Goal: Task Accomplishment & Management: Manage account settings

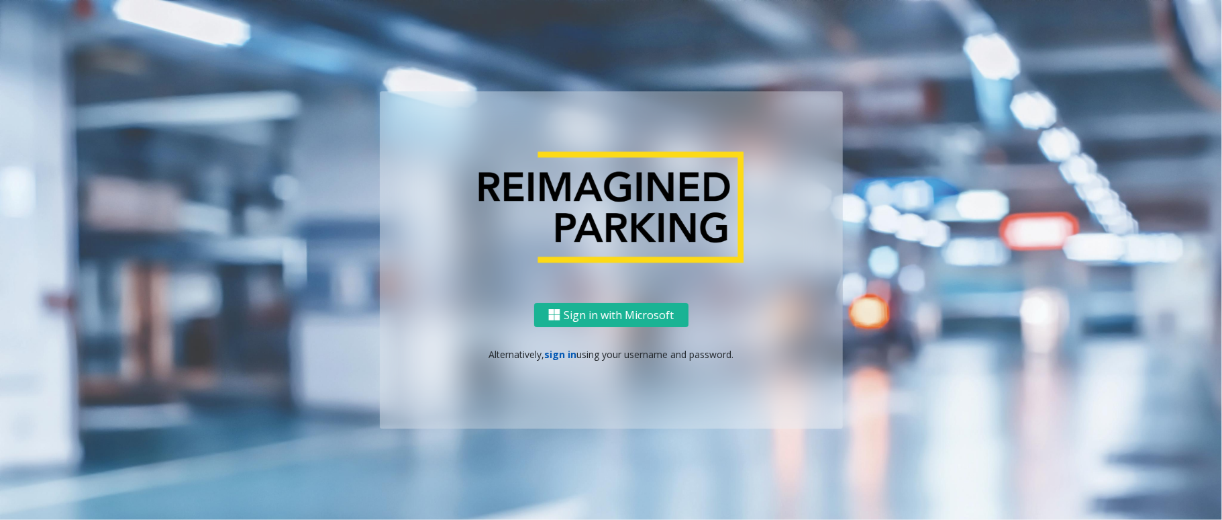
click at [554, 350] on link "sign in" at bounding box center [560, 354] width 32 height 13
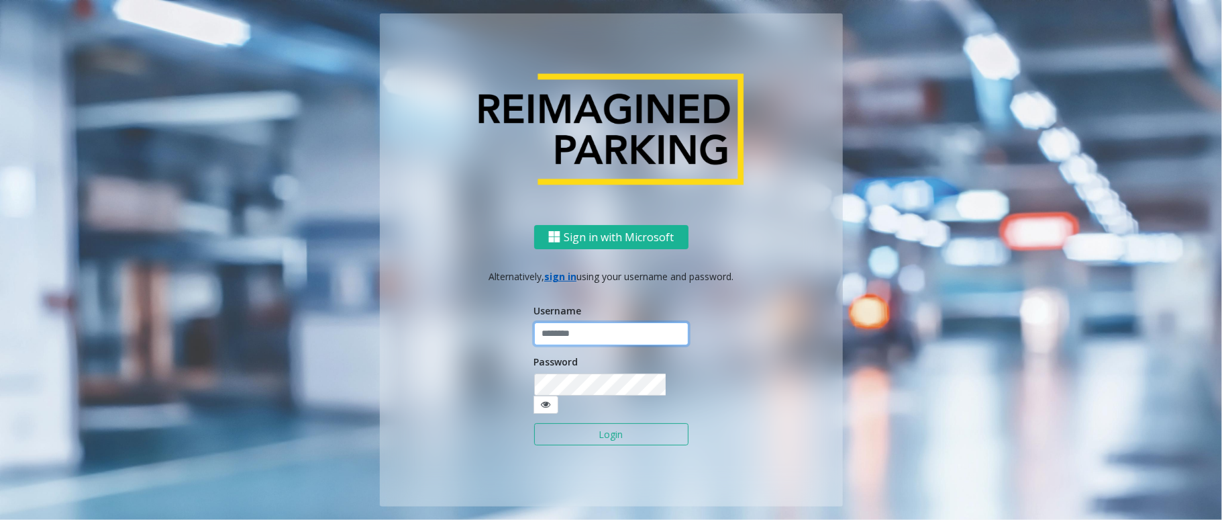
click at [554, 345] on input "text" at bounding box center [611, 333] width 154 height 23
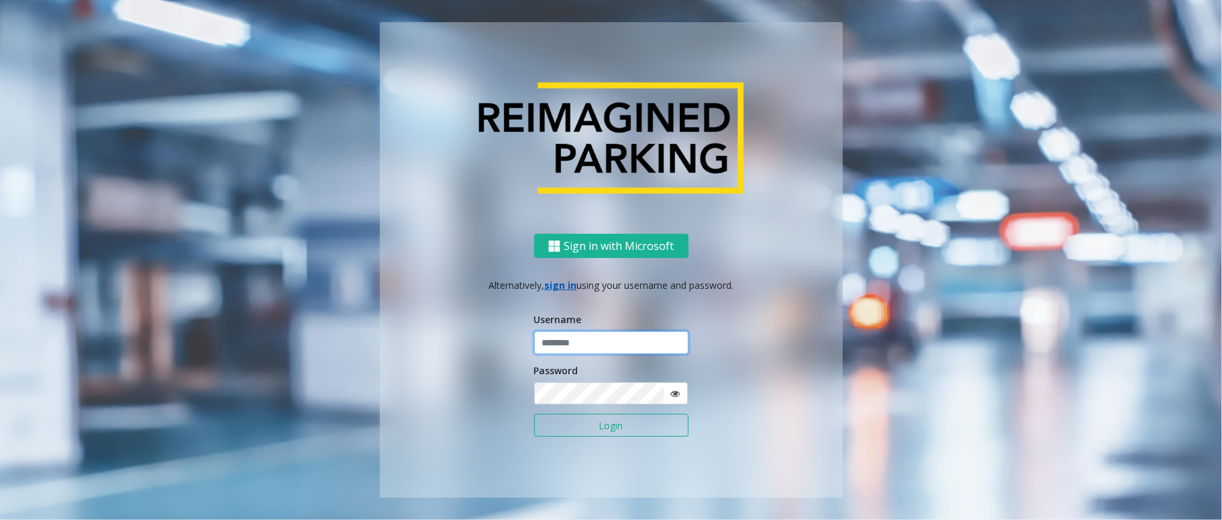
type input "*"
type input "*********"
click at [678, 393] on icon at bounding box center [675, 393] width 9 height 9
click at [599, 426] on button "Login" at bounding box center [611, 425] width 154 height 23
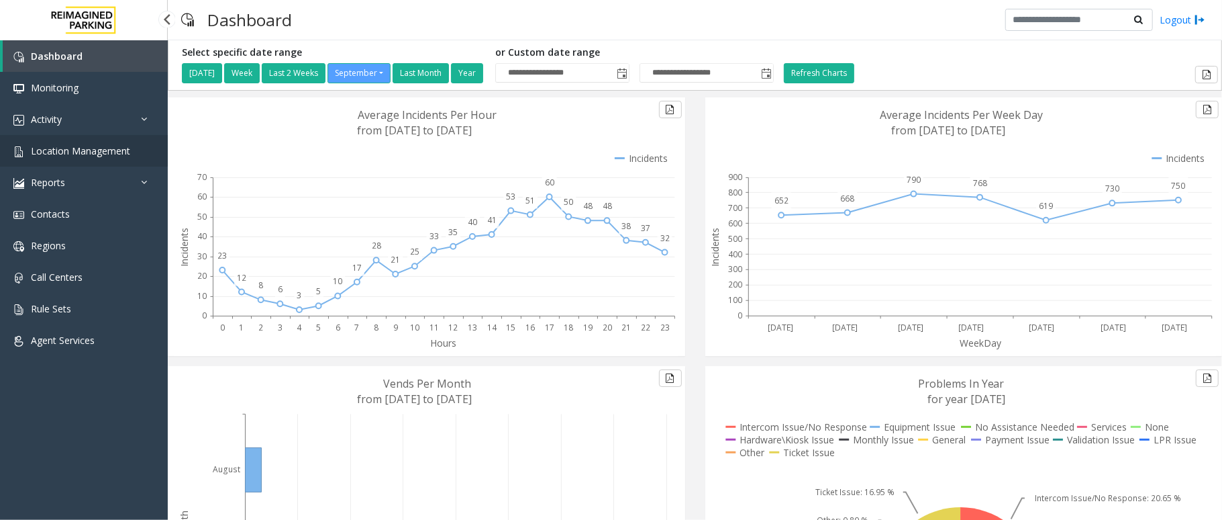
click at [68, 140] on link "Location Management" at bounding box center [84, 151] width 168 height 32
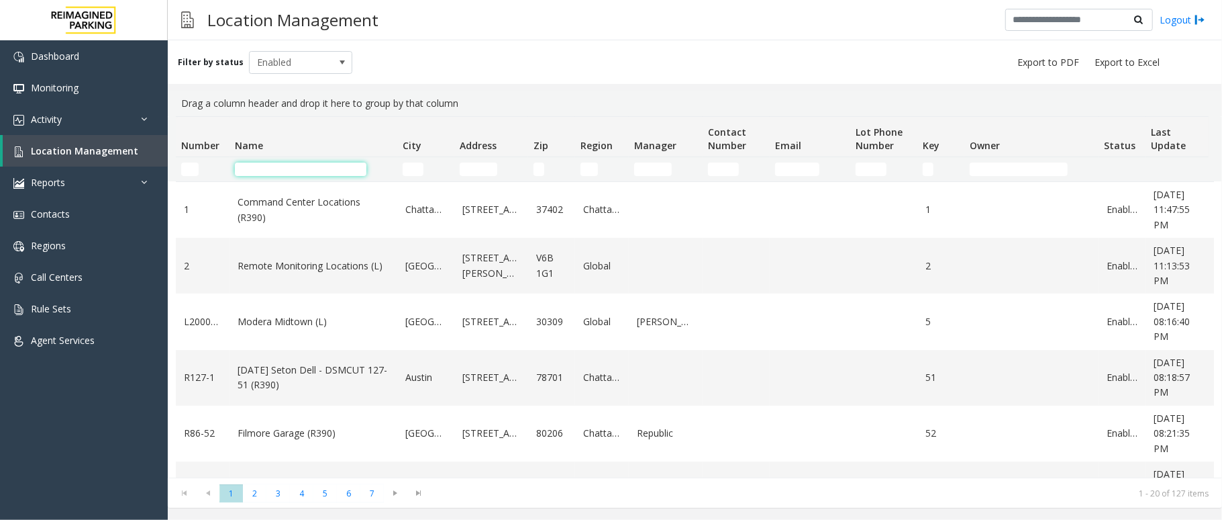
click at [328, 170] on input "Name Filter" at bounding box center [301, 168] width 132 height 13
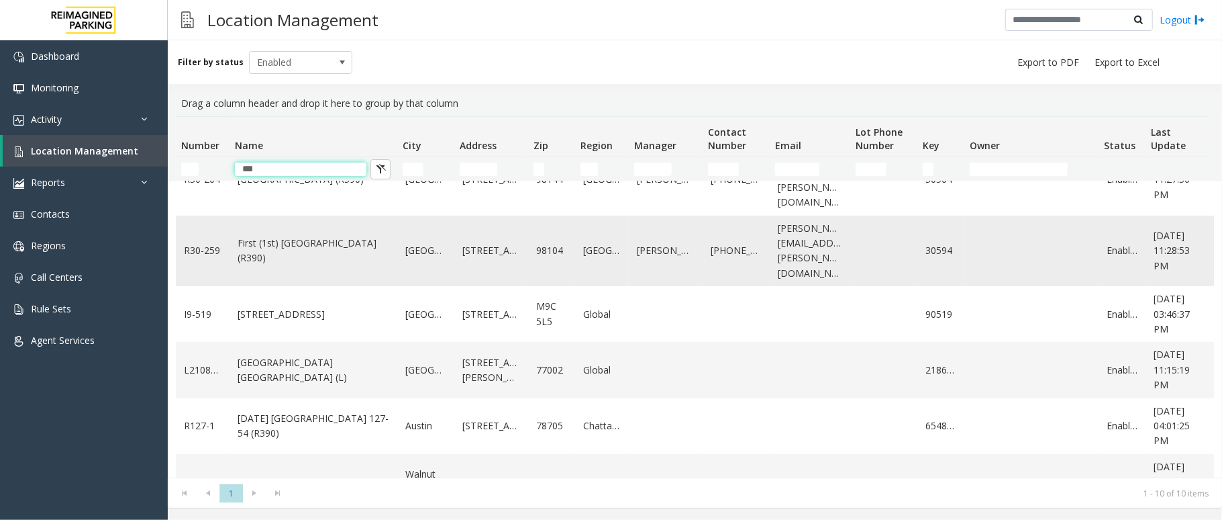
scroll to position [293, 0]
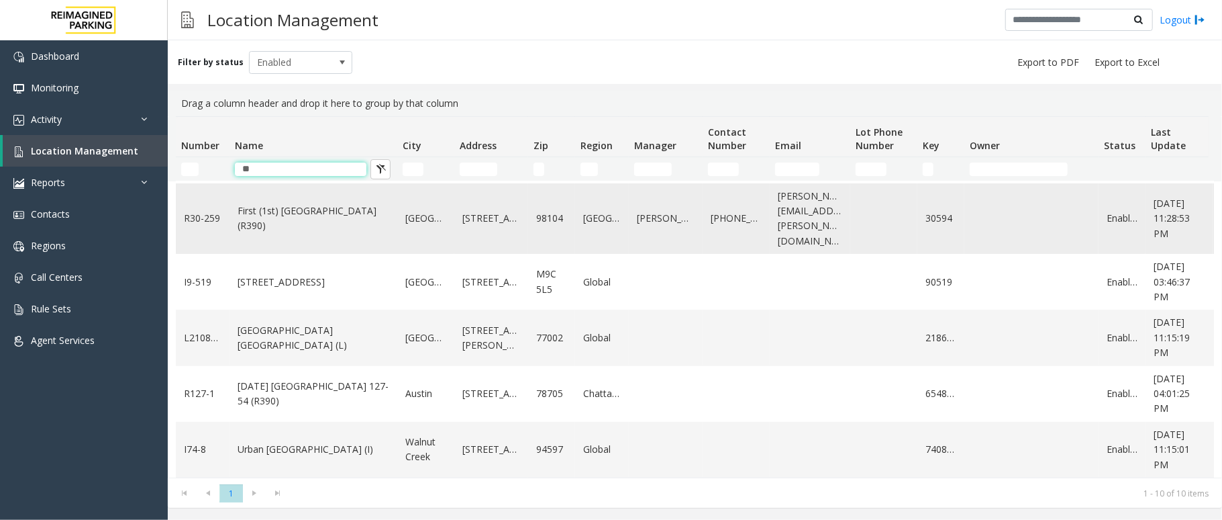
type input "*"
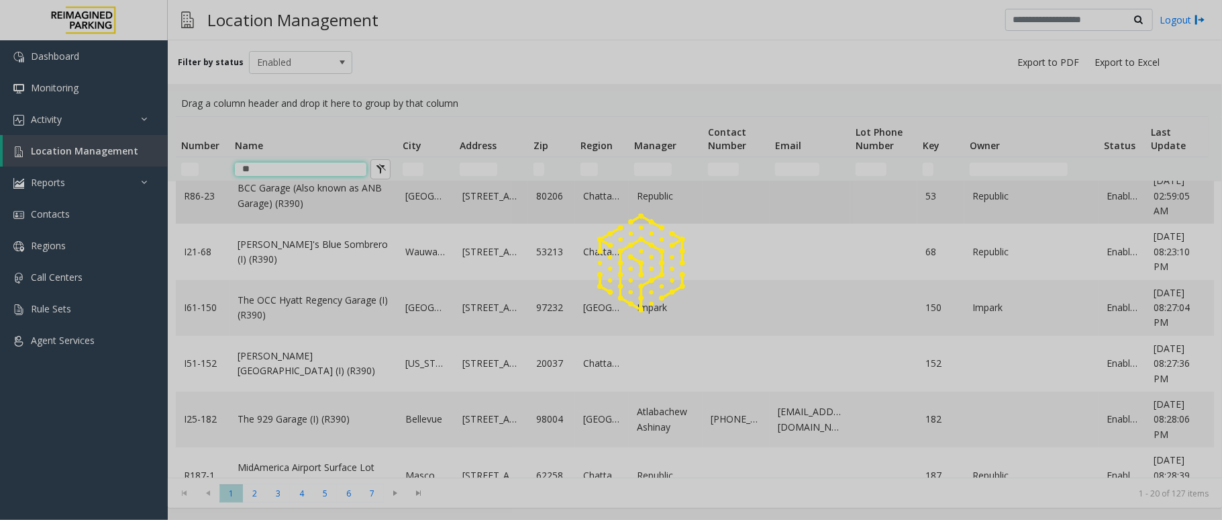
scroll to position [0, 0]
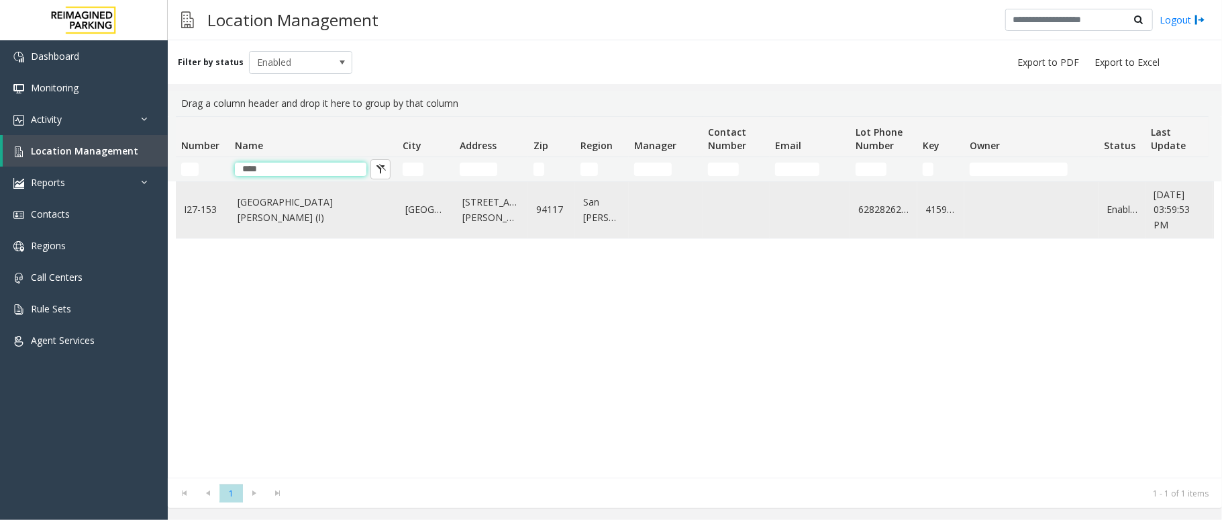
type input "****"
click at [320, 216] on link "[GEOGRAPHIC_DATA][PERSON_NAME] (I)" at bounding box center [314, 210] width 152 height 30
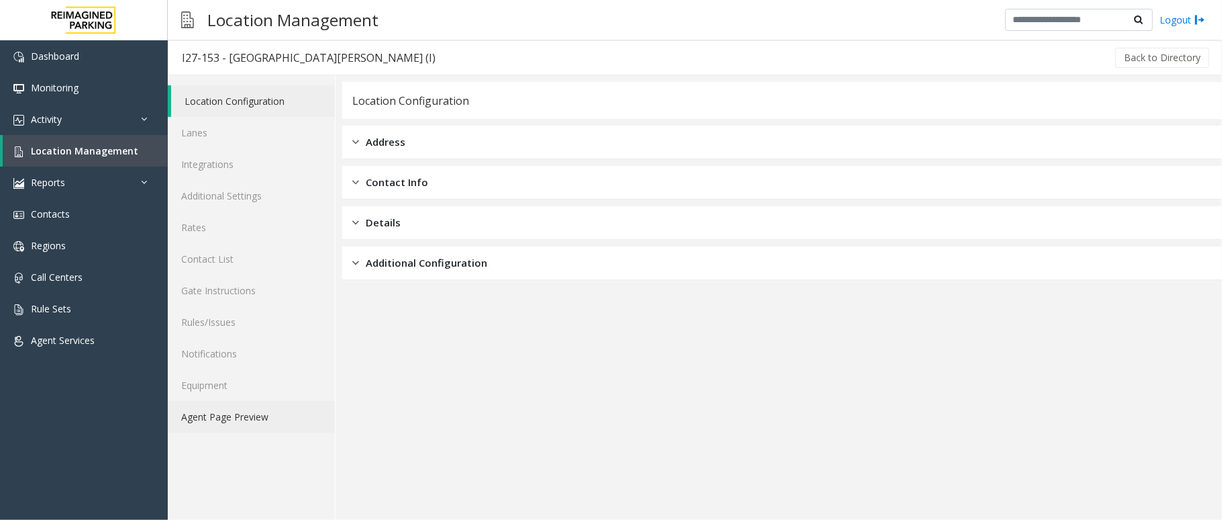
click at [238, 418] on link "Agent Page Preview" at bounding box center [251, 417] width 167 height 32
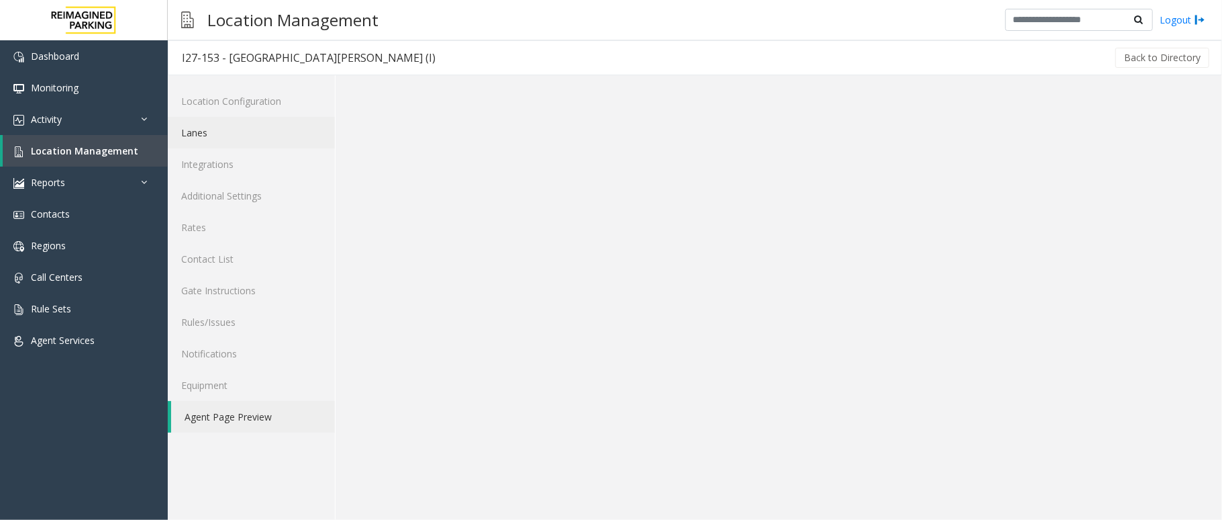
click at [230, 138] on link "Lanes" at bounding box center [251, 133] width 167 height 32
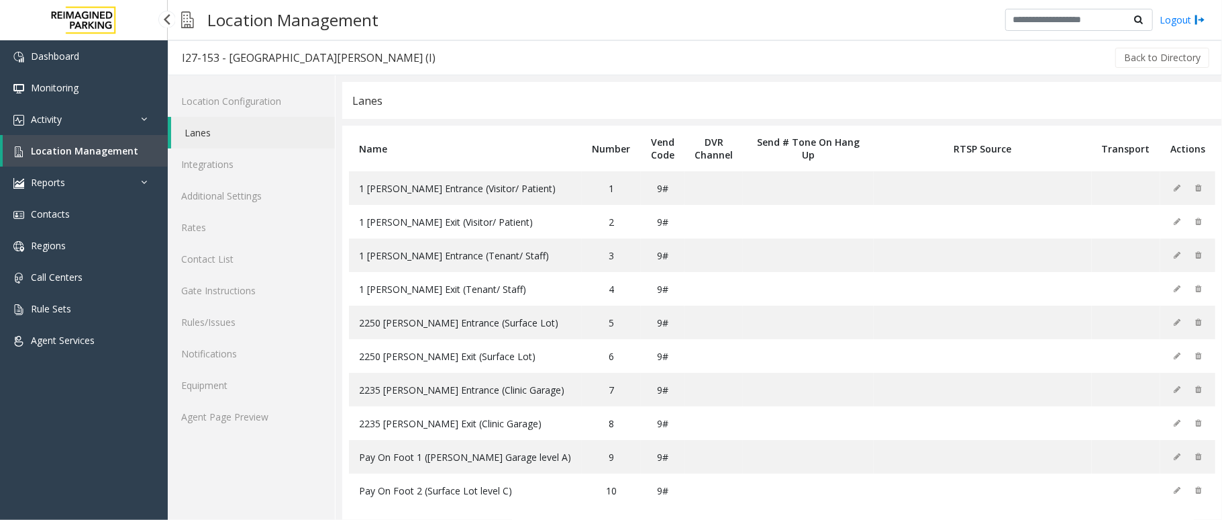
click at [43, 154] on span "Location Management" at bounding box center [84, 150] width 107 height 13
